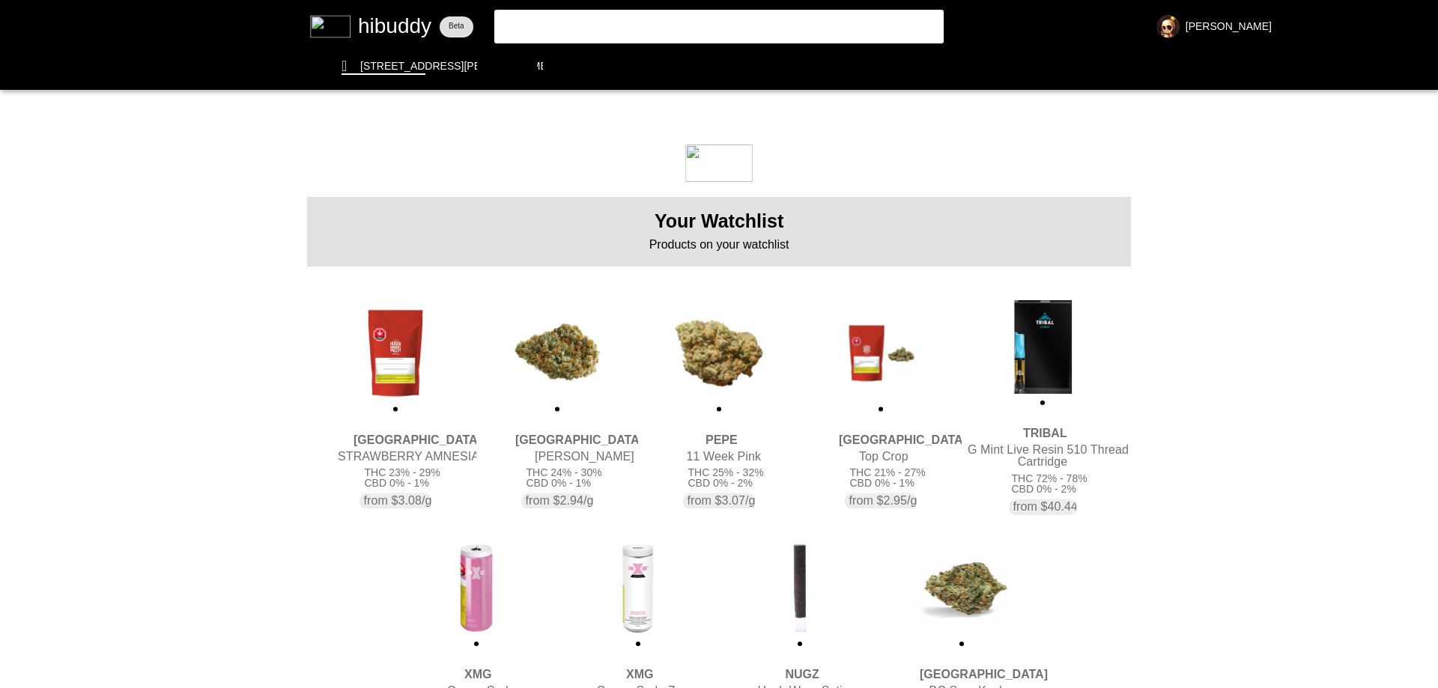
click at [537, 353] on flt-glass-pane at bounding box center [719, 344] width 1438 height 688
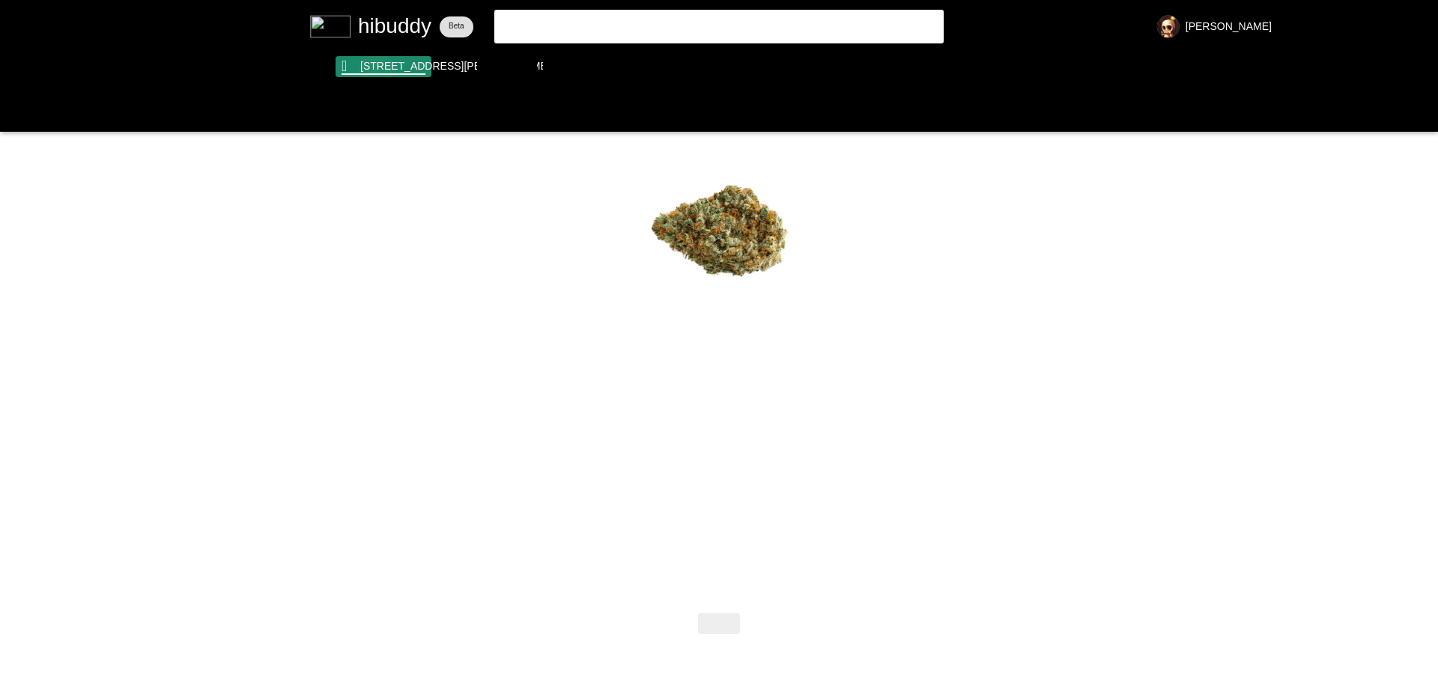
click at [375, 69] on flt-glass-pane at bounding box center [719, 344] width 1438 height 688
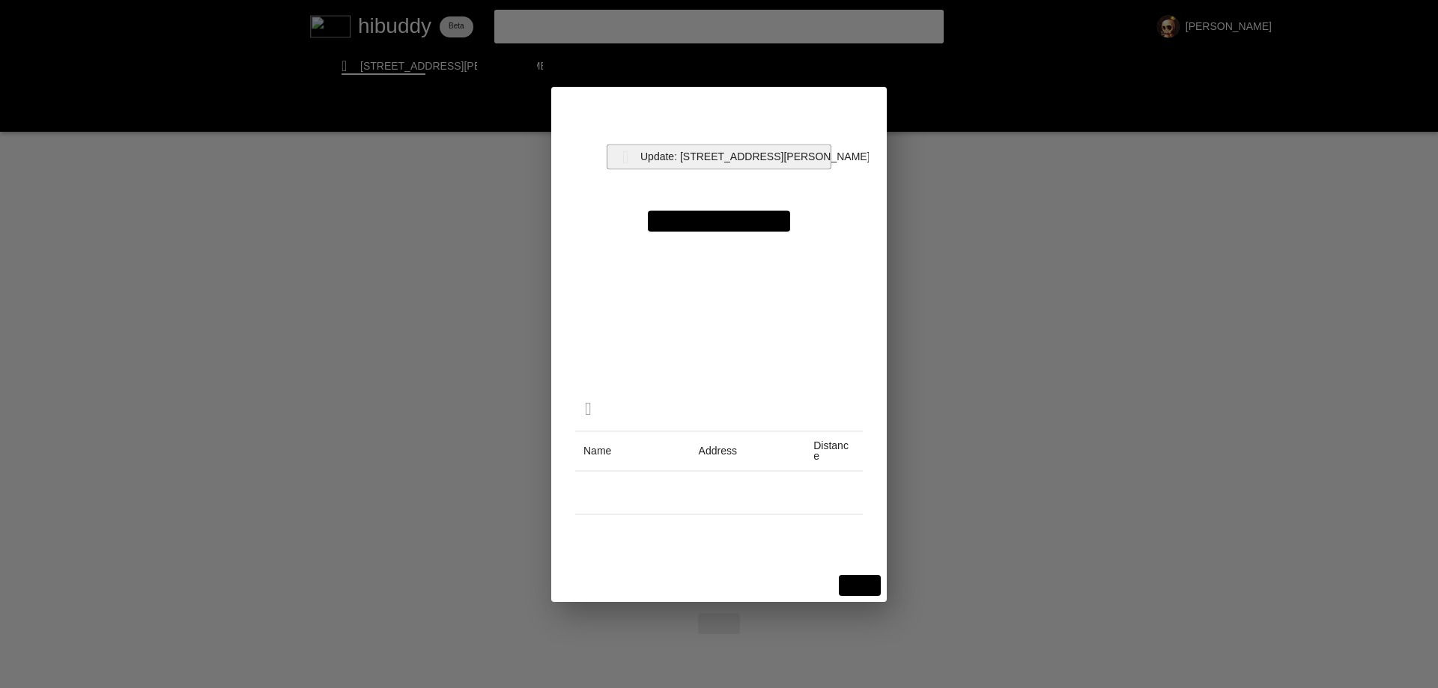
click at [749, 153] on flt-glass-pane at bounding box center [719, 344] width 1438 height 688
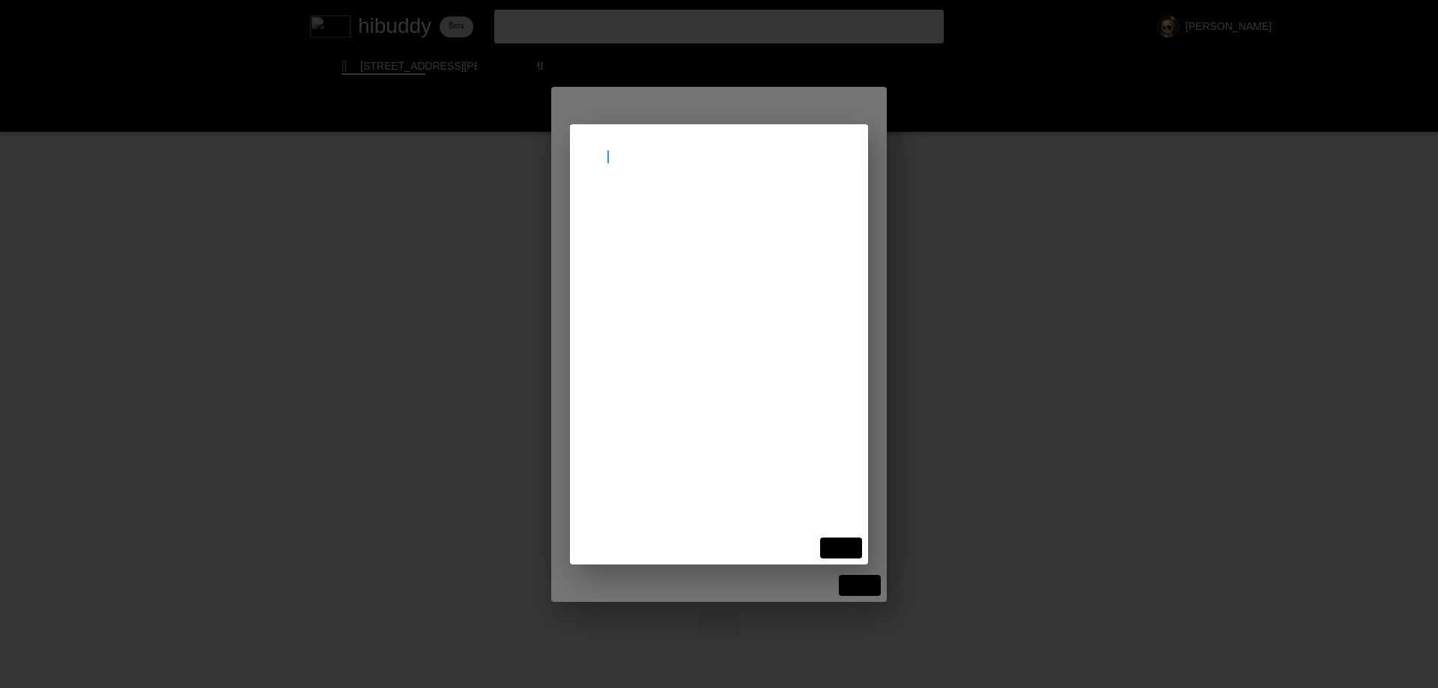
drag, startPoint x: 608, startPoint y: 154, endPoint x: 624, endPoint y: 154, distance: 15.7
click at [624, 154] on input "beam" at bounding box center [719, 157] width 262 height 13
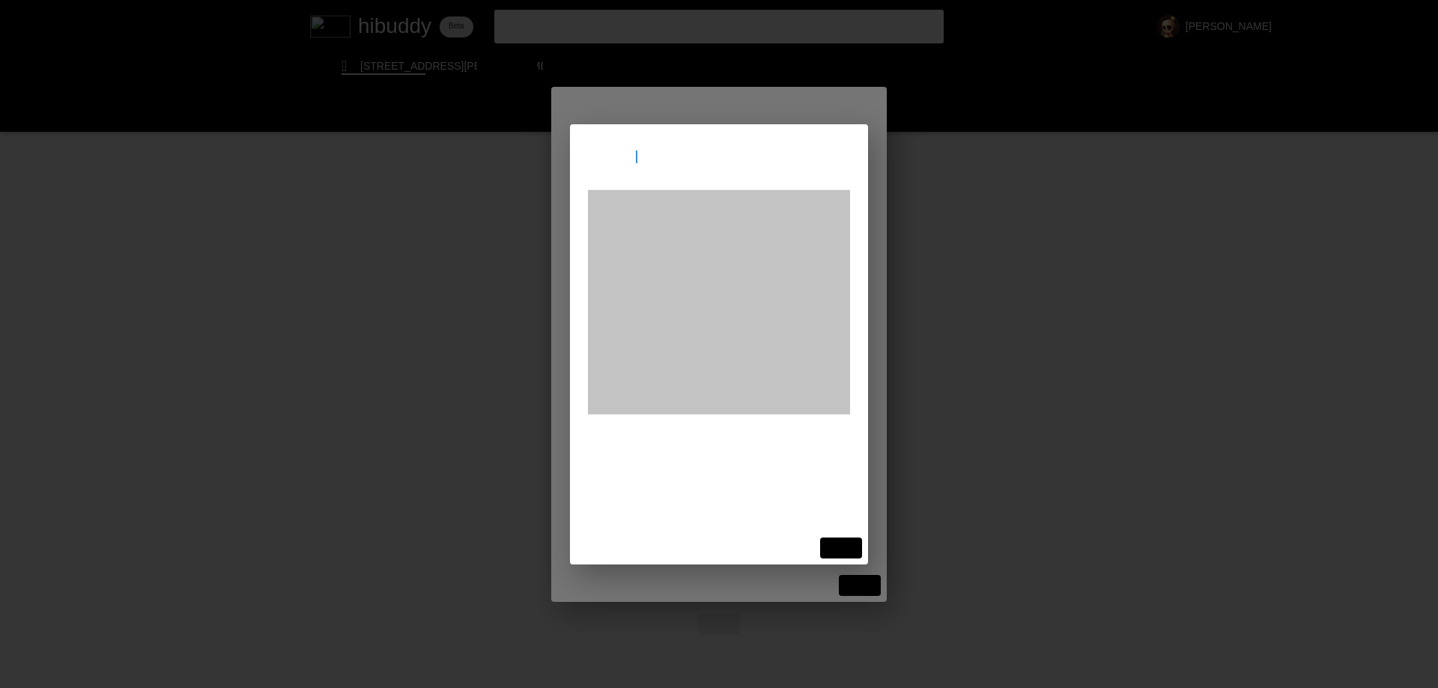
type input "beamsville"
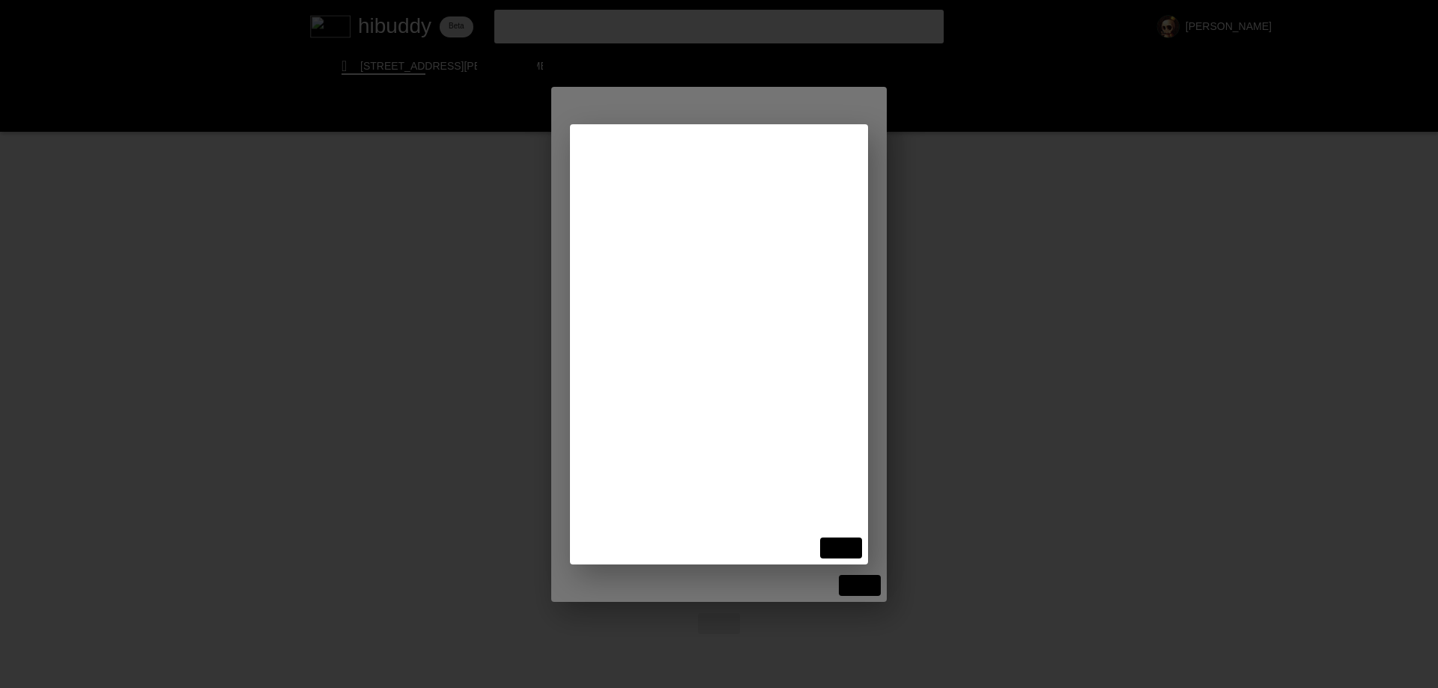
click at [666, 216] on flt-glass-pane at bounding box center [719, 344] width 1438 height 688
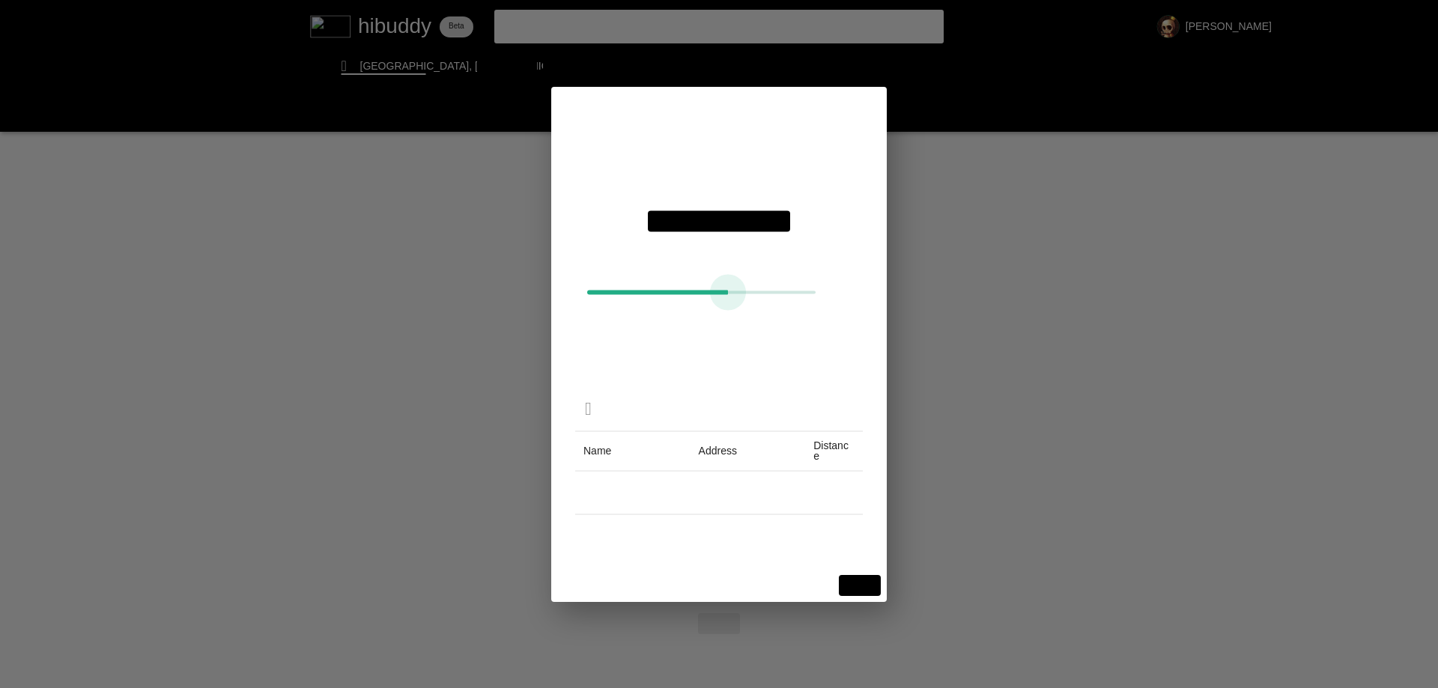
drag, startPoint x: 639, startPoint y: 300, endPoint x: 728, endPoint y: 300, distance: 89.1
click at [728, 300] on flt-glass-pane at bounding box center [719, 344] width 1438 height 688
drag, startPoint x: 852, startPoint y: 589, endPoint x: 846, endPoint y: 577, distance: 12.7
click at [851, 589] on flt-glass-pane at bounding box center [719, 344] width 1438 height 688
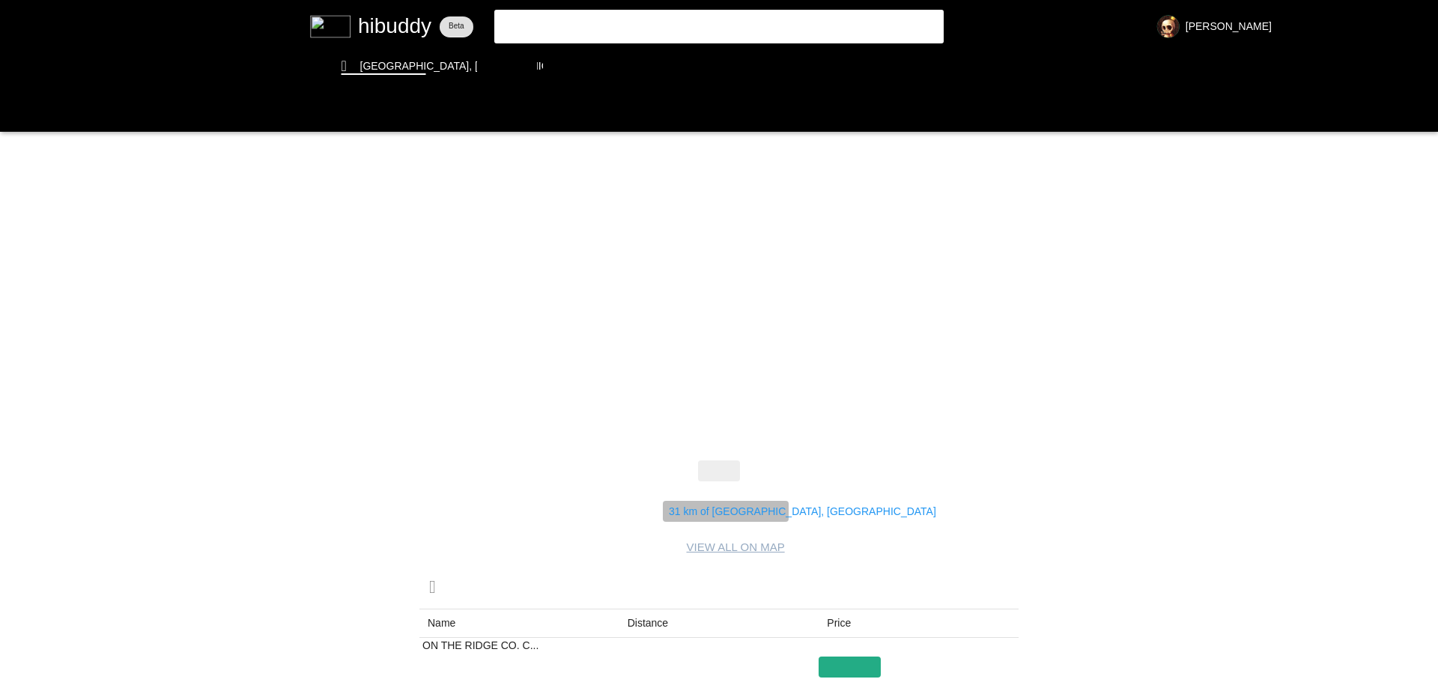
click at [723, 511] on flt-glass-pane at bounding box center [719, 344] width 1438 height 688
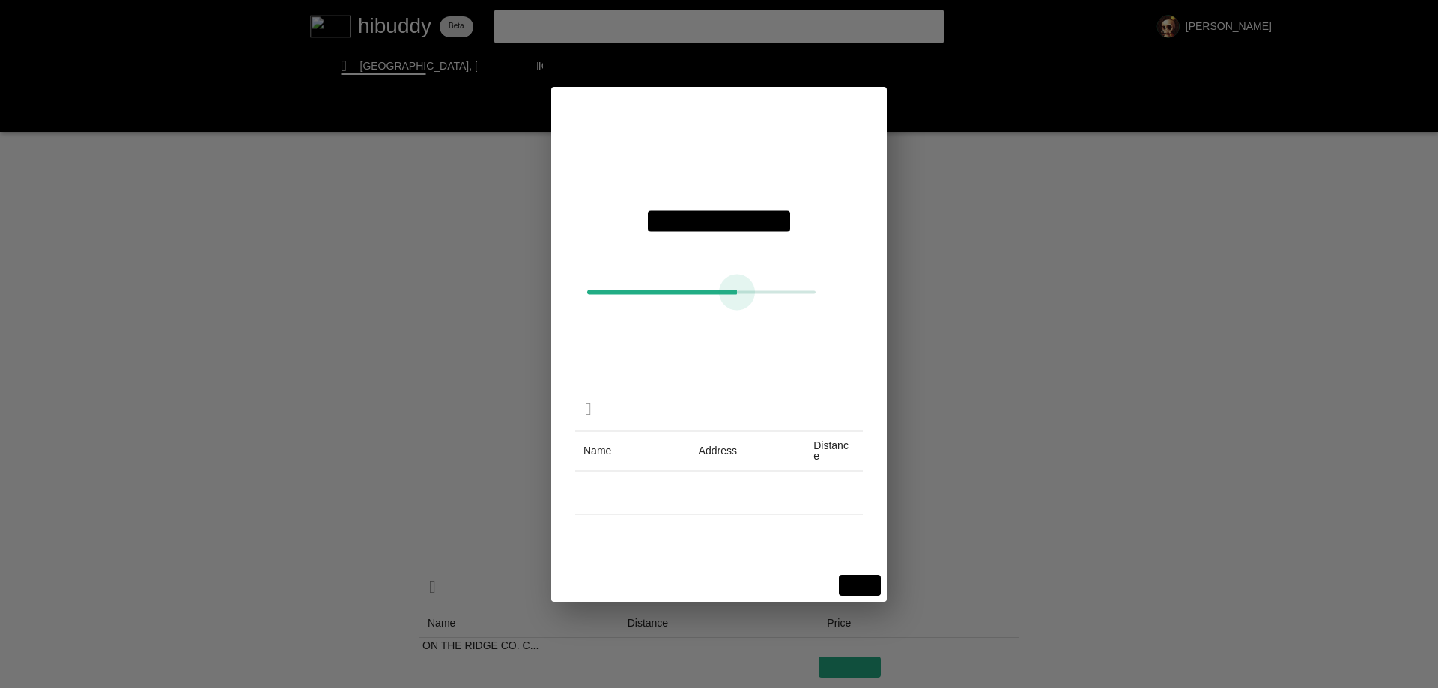
drag, startPoint x: 732, startPoint y: 300, endPoint x: 740, endPoint y: 304, distance: 9.0
click at [740, 304] on flt-glass-pane at bounding box center [719, 344] width 1438 height 688
click at [876, 581] on flt-glass-pane at bounding box center [719, 344] width 1438 height 688
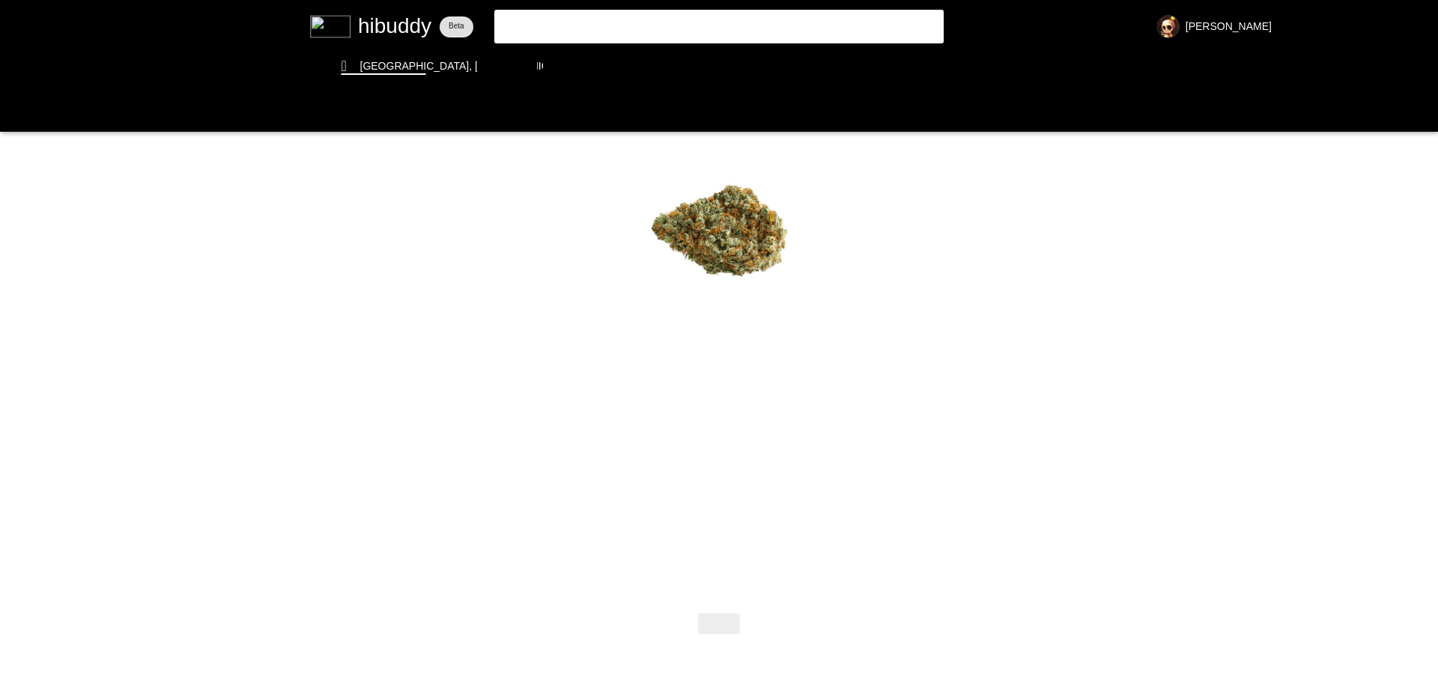
click at [401, 22] on flt-glass-pane at bounding box center [719, 344] width 1438 height 688
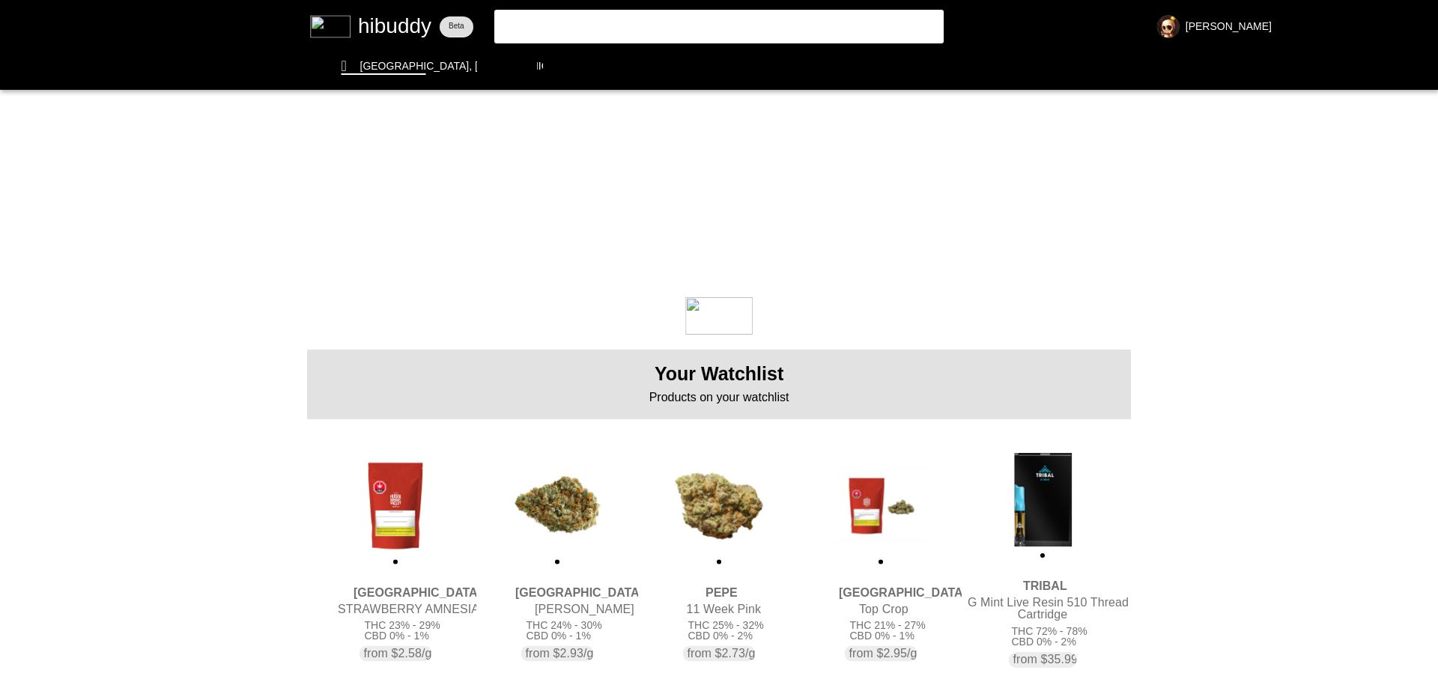
click at [724, 520] on flt-glass-pane at bounding box center [719, 344] width 1438 height 688
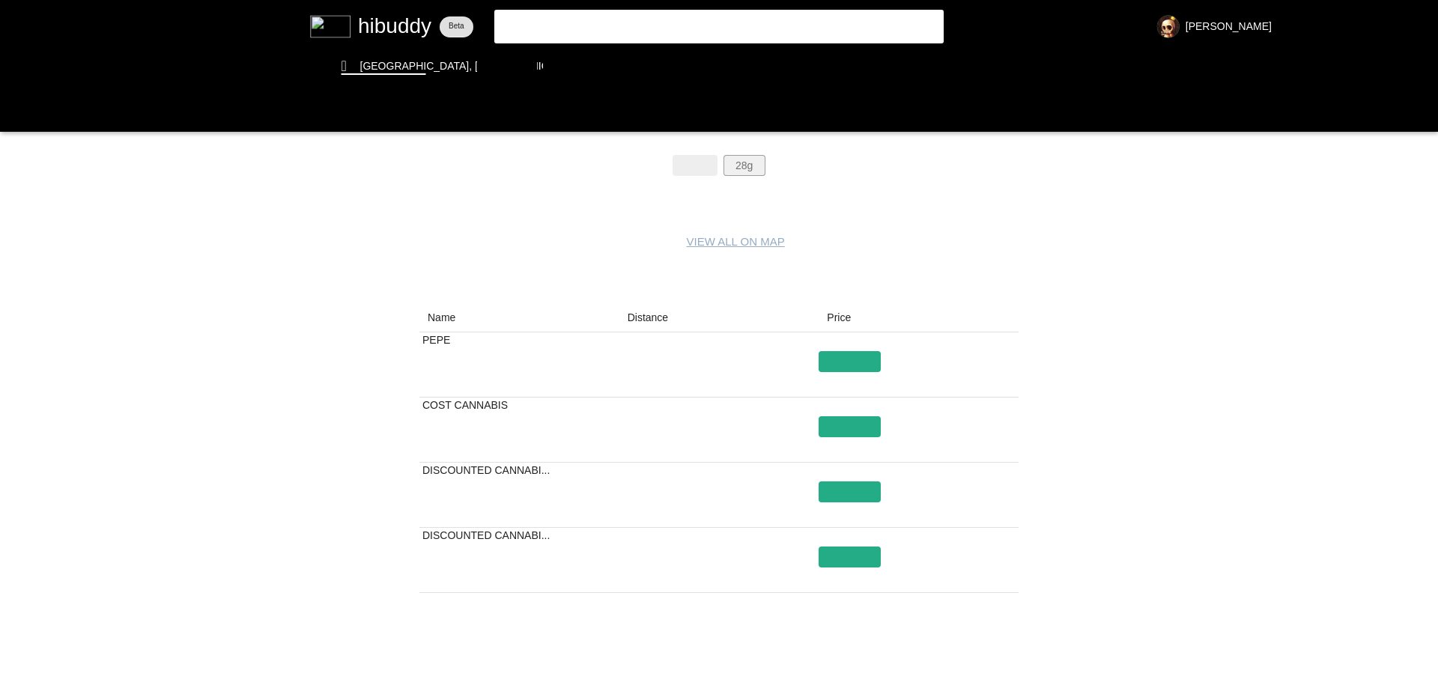
click at [744, 171] on flt-glass-pane at bounding box center [719, 344] width 1438 height 688
